Goal: Communication & Community: Answer question/provide support

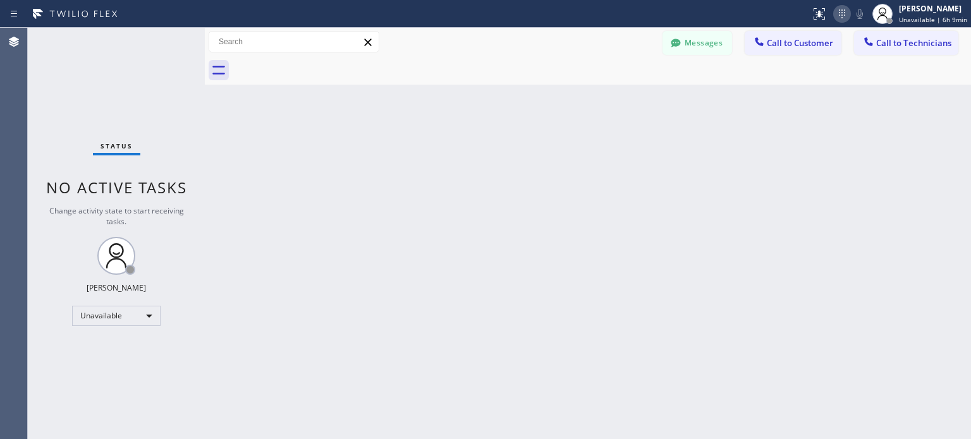
click at [847, 16] on icon at bounding box center [841, 13] width 15 height 15
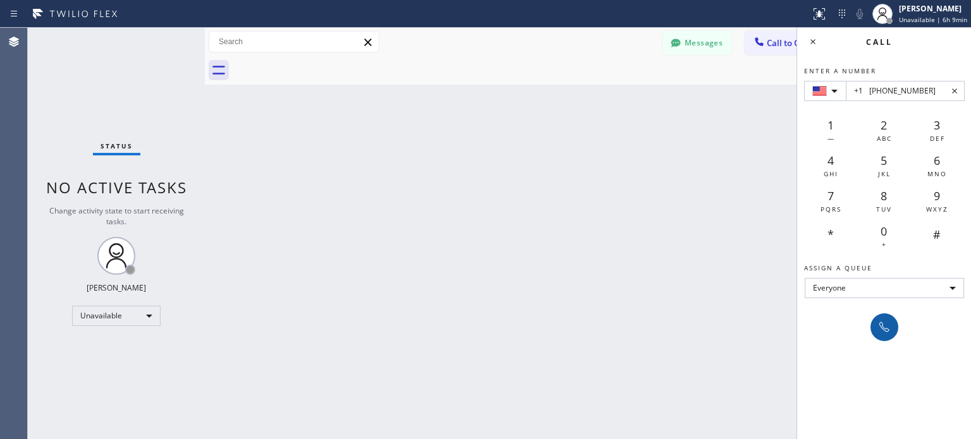
type input "+1 [PHONE_NUMBER]"
click at [875, 328] on div at bounding box center [884, 327] width 18 height 15
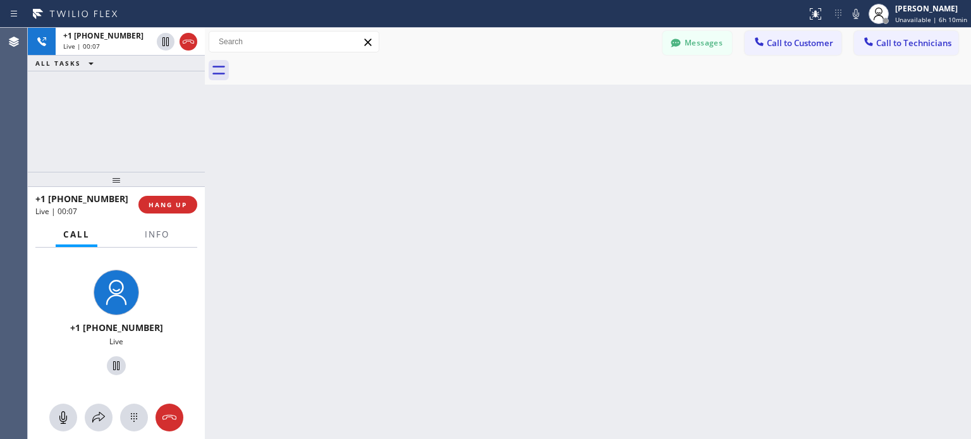
click at [174, 216] on div "+1 [PHONE_NUMBER] Live | 00:07 HANG UP" at bounding box center [116, 204] width 162 height 33
click at [178, 200] on span "HANG UP" at bounding box center [168, 204] width 39 height 9
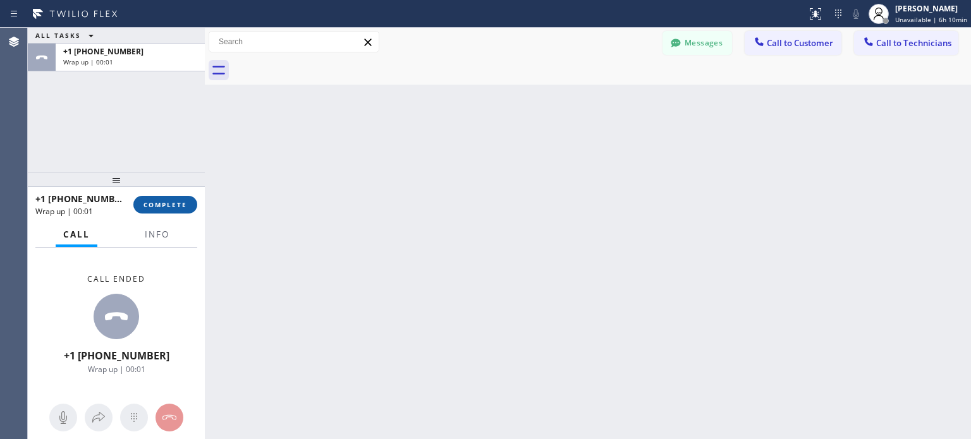
click at [173, 204] on span "COMPLETE" at bounding box center [165, 204] width 44 height 9
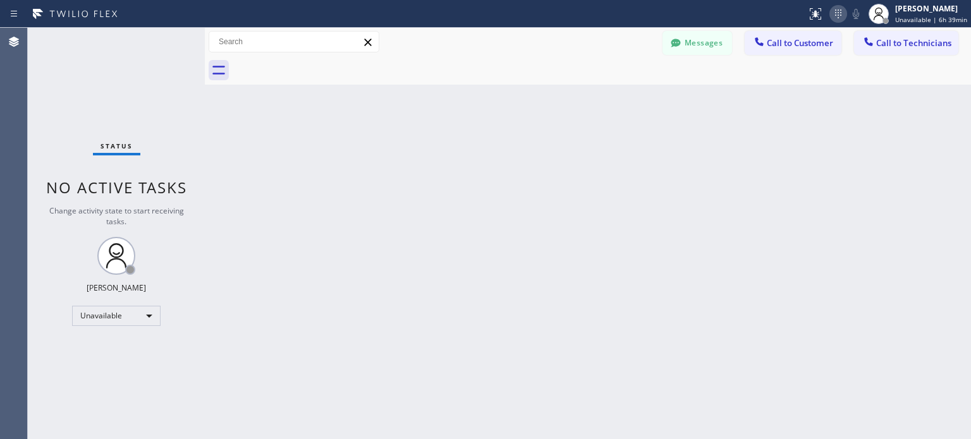
click at [840, 18] on icon at bounding box center [838, 13] width 15 height 15
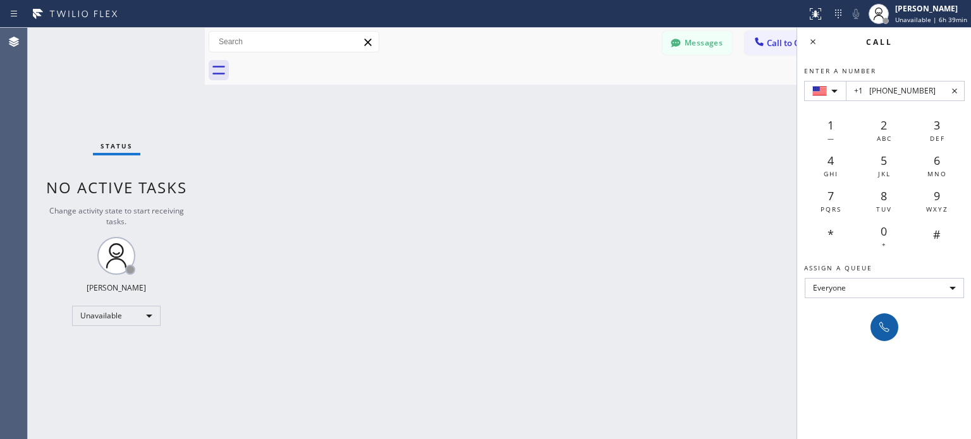
type input "+1 [PHONE_NUMBER]"
click at [879, 323] on icon at bounding box center [884, 327] width 15 height 15
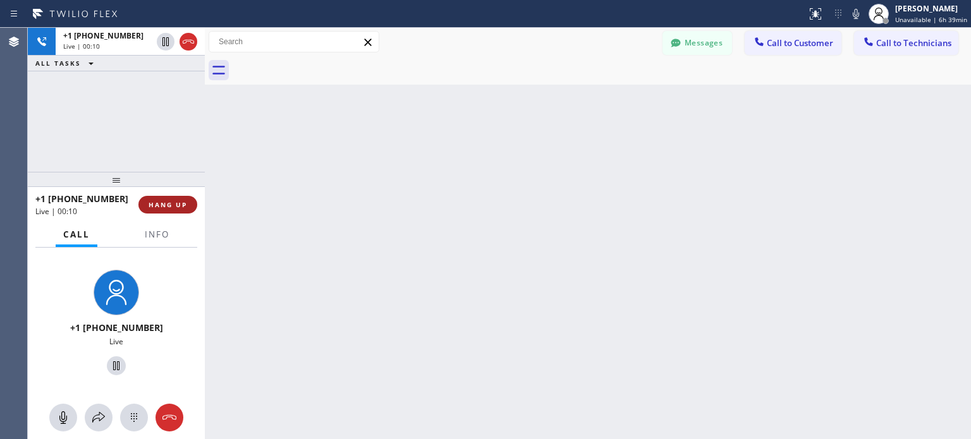
click at [180, 203] on span "HANG UP" at bounding box center [168, 204] width 39 height 9
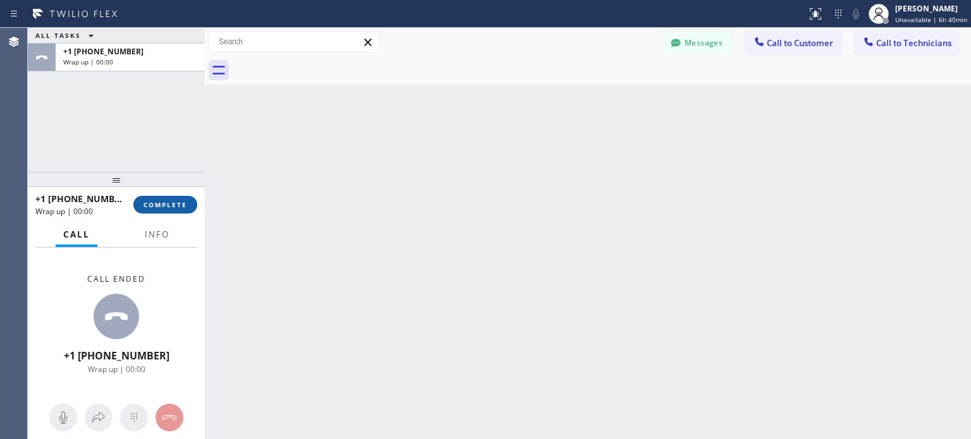
drag, startPoint x: 166, startPoint y: 207, endPoint x: 179, endPoint y: 197, distance: 16.7
click at [167, 207] on span "COMPLETE" at bounding box center [165, 204] width 44 height 9
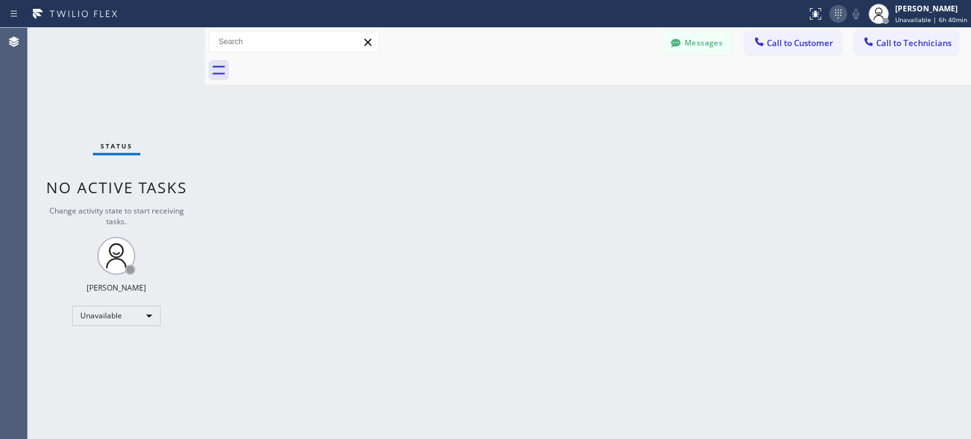
click at [838, 14] on icon at bounding box center [838, 13] width 15 height 15
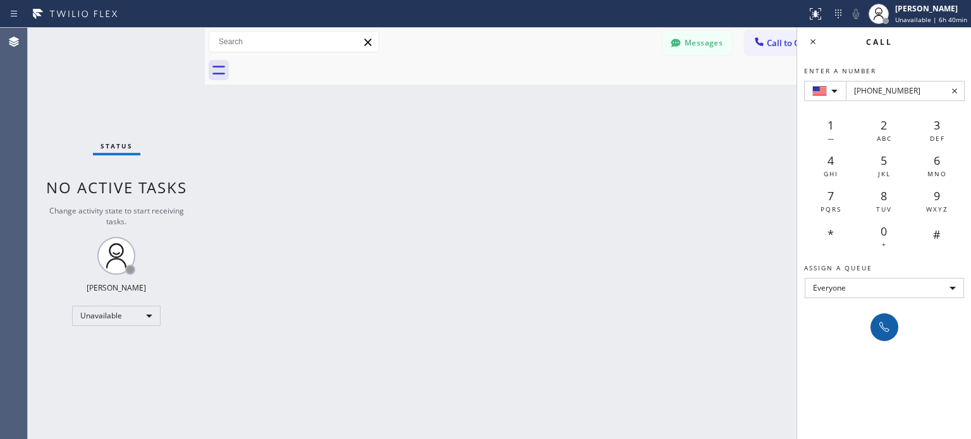
type input "[PHONE_NUMBER]"
click at [875, 333] on div at bounding box center [884, 327] width 18 height 15
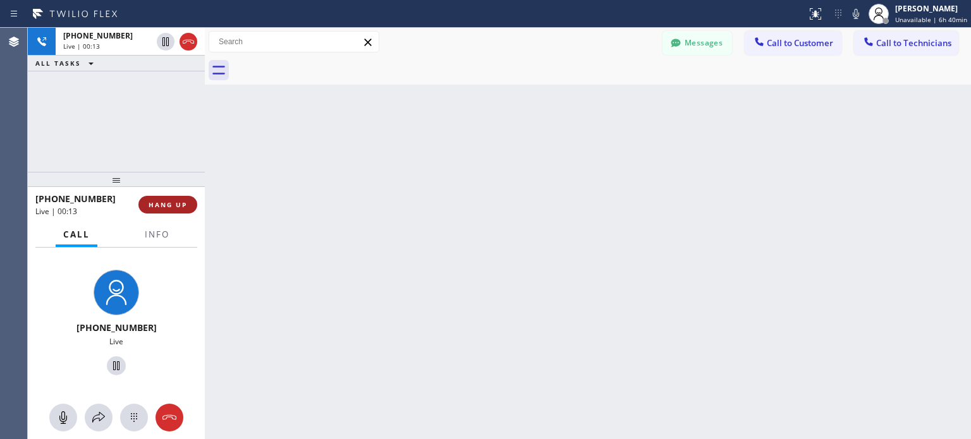
click at [181, 202] on span "HANG UP" at bounding box center [168, 204] width 39 height 9
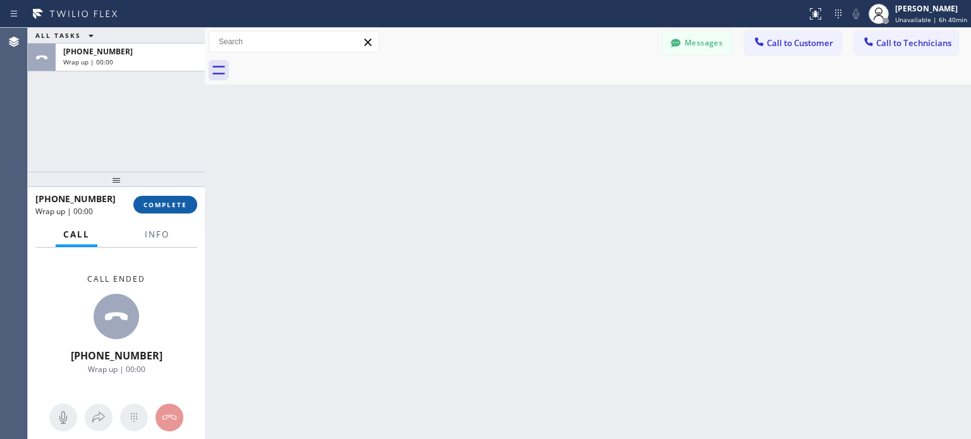
click at [169, 200] on span "COMPLETE" at bounding box center [165, 204] width 44 height 9
